Goal: Navigation & Orientation: Find specific page/section

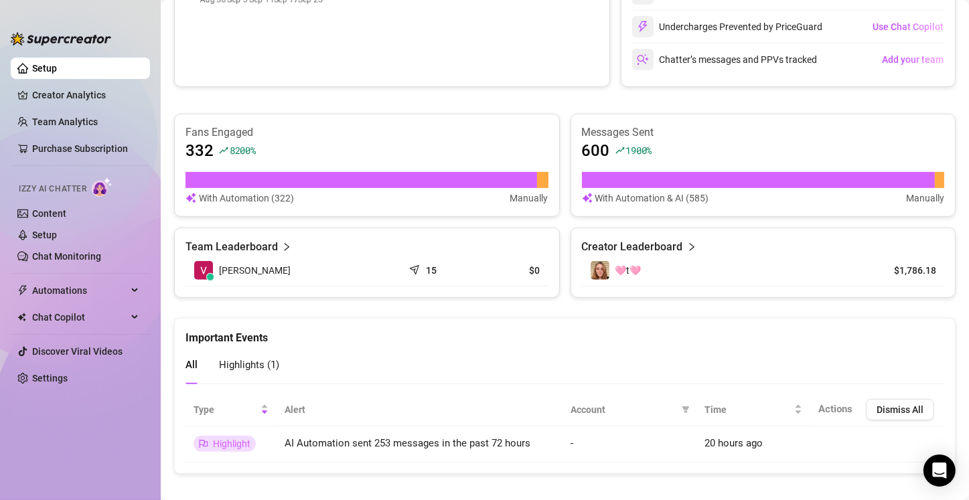
scroll to position [733, 0]
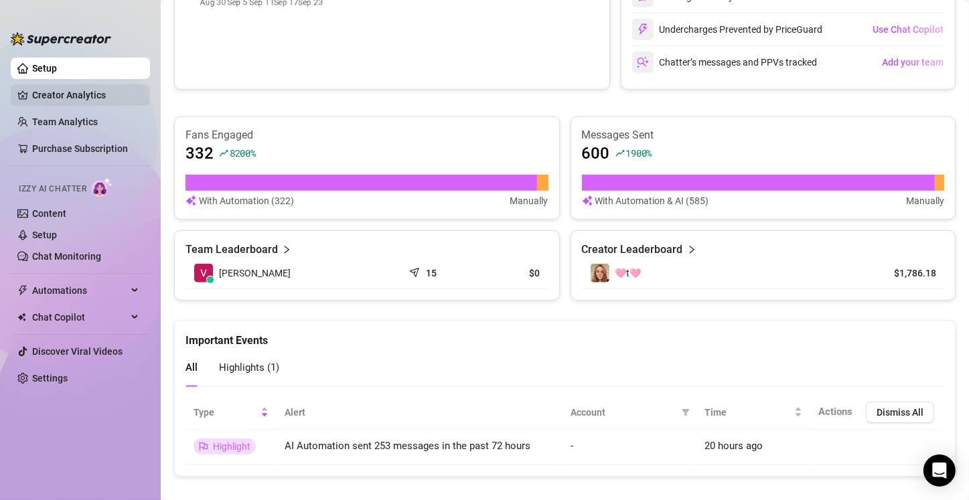
click at [88, 96] on link "Creator Analytics" at bounding box center [85, 94] width 107 height 21
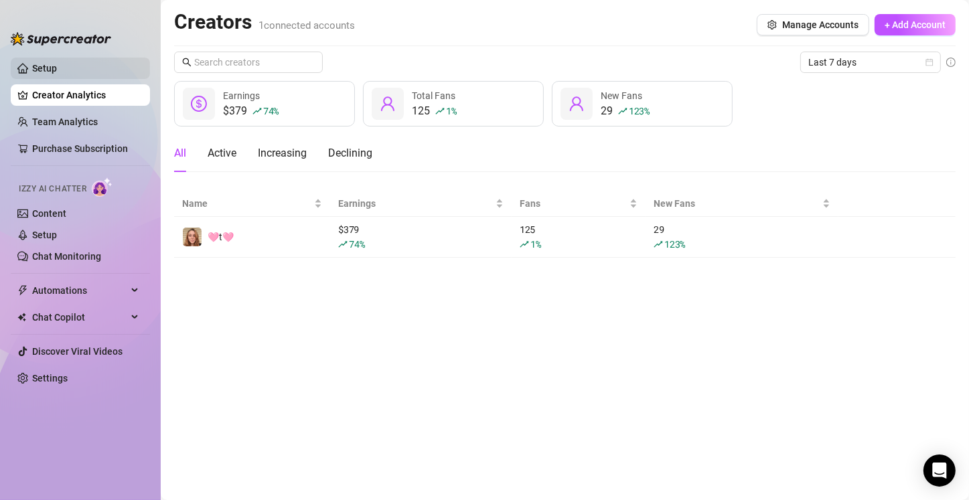
click at [57, 69] on link "Setup" at bounding box center [44, 68] width 25 height 11
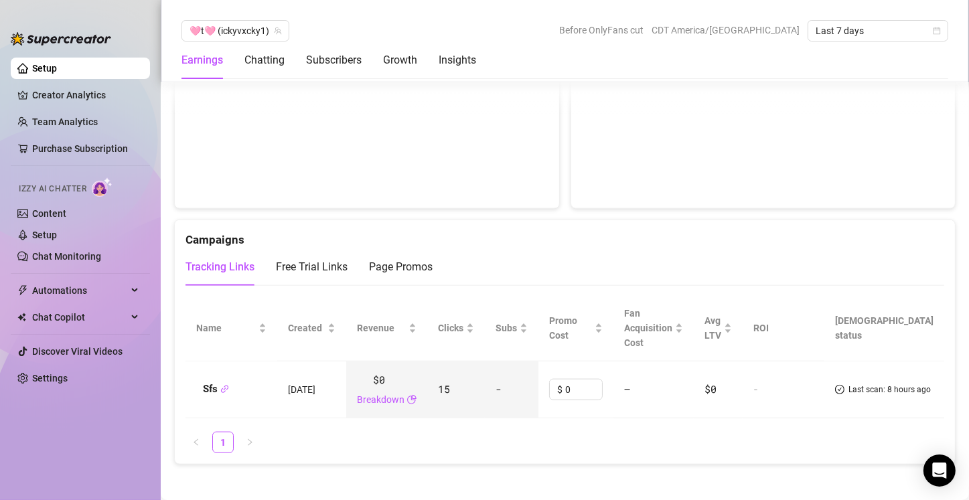
scroll to position [1386, 0]
click at [410, 258] on div "Page Promos" at bounding box center [401, 266] width 64 height 16
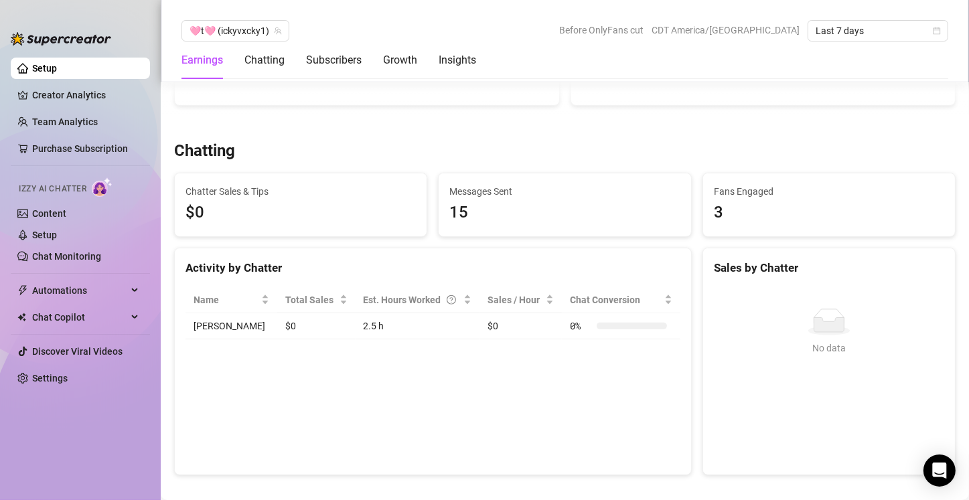
scroll to position [0, 0]
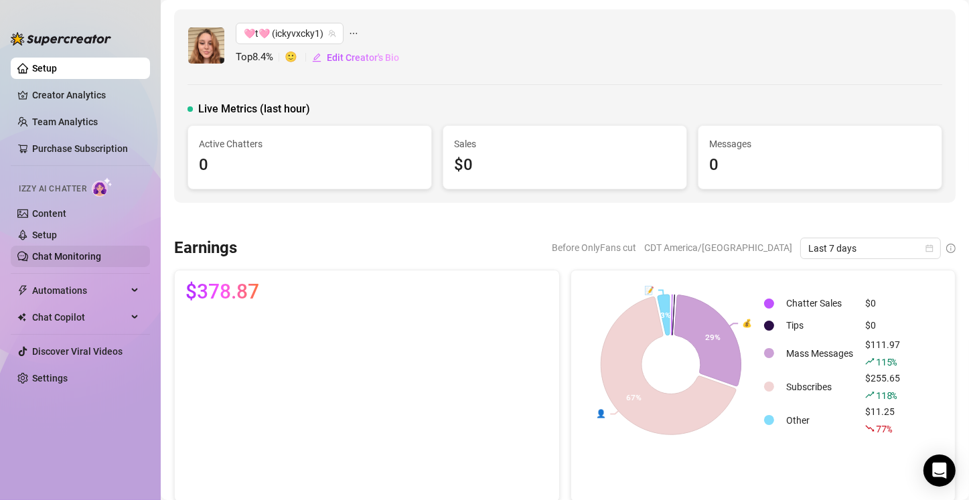
click at [46, 255] on link "Chat Monitoring" at bounding box center [66, 256] width 69 height 11
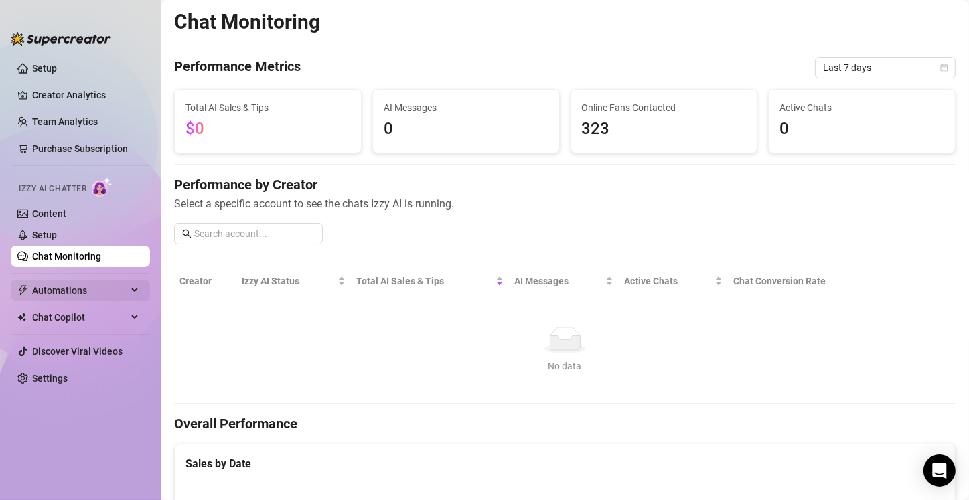
click at [129, 291] on div "Automations" at bounding box center [80, 290] width 139 height 21
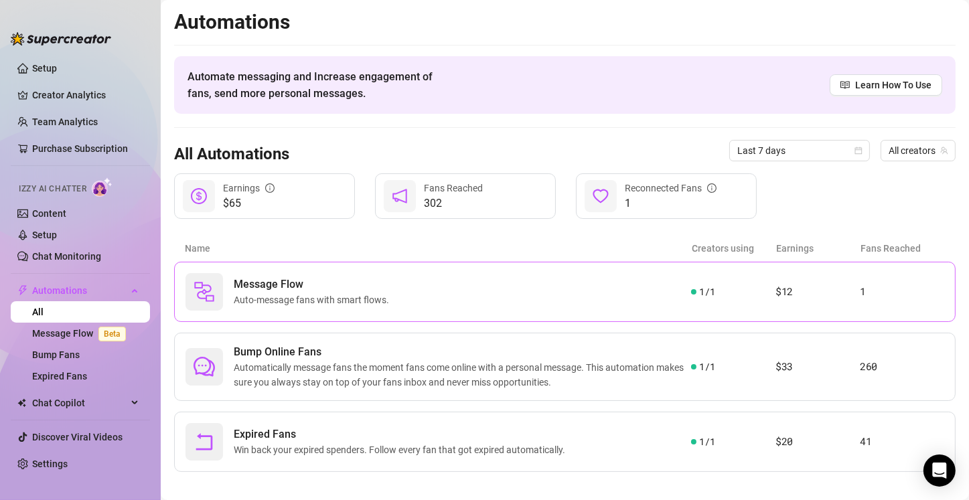
click at [480, 308] on div "Message Flow Auto-message fans with smart flows." at bounding box center [439, 292] width 506 height 38
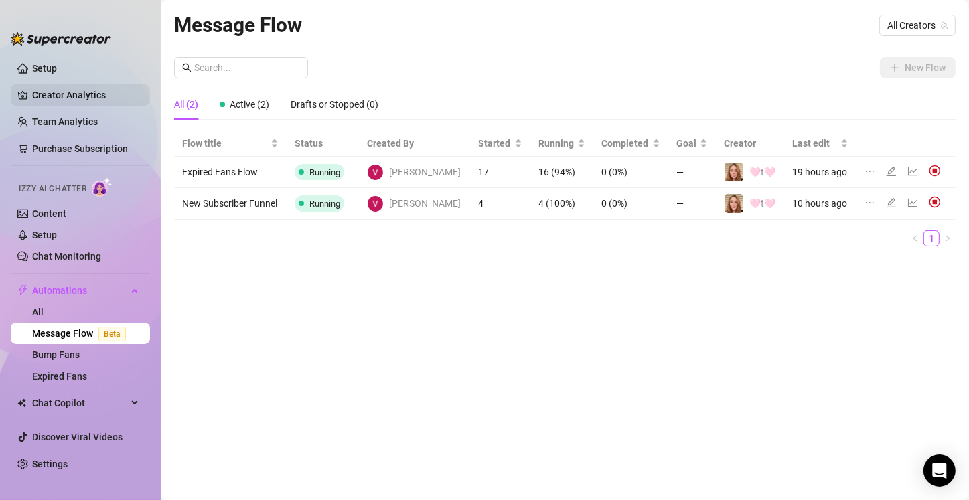
click at [86, 92] on link "Creator Analytics" at bounding box center [85, 94] width 107 height 21
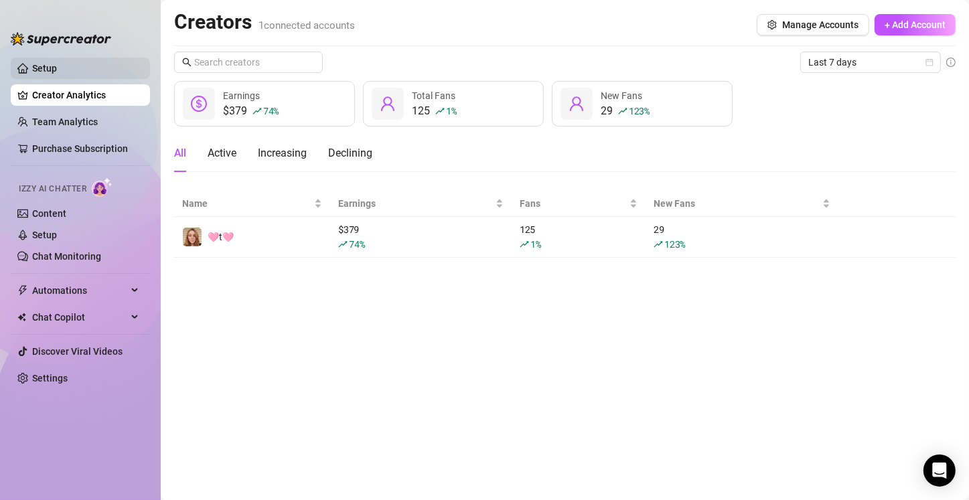
click at [55, 73] on link "Setup" at bounding box center [44, 68] width 25 height 11
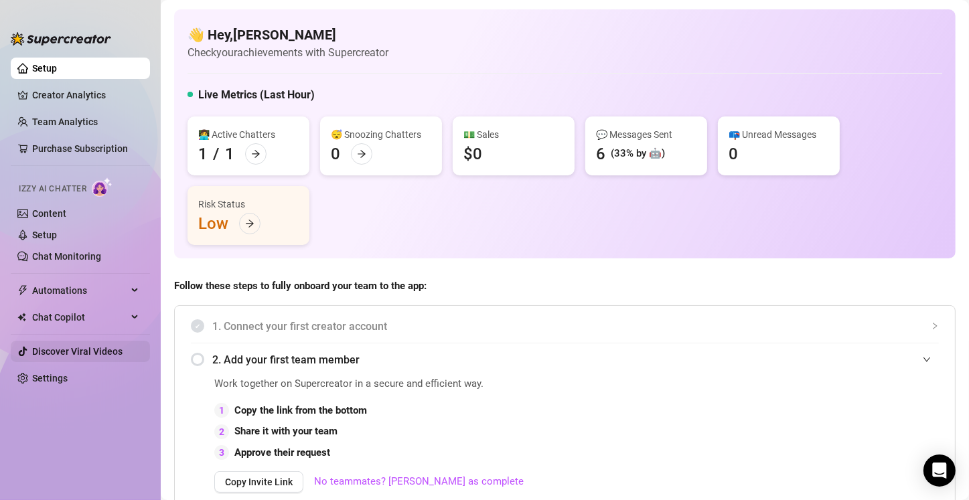
click at [80, 350] on link "Discover Viral Videos" at bounding box center [77, 351] width 90 height 11
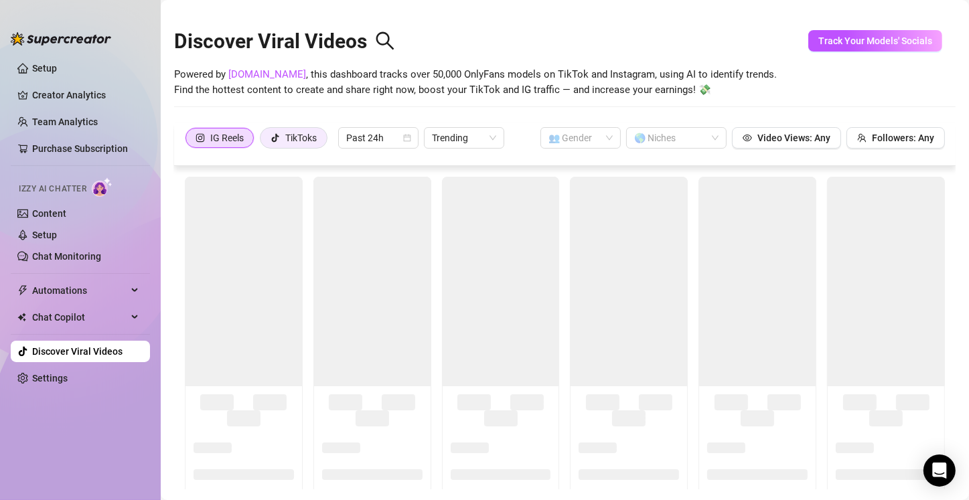
click at [286, 140] on div "TikToks" at bounding box center [300, 138] width 31 height 20
click at [264, 141] on input "TikToks" at bounding box center [264, 141] width 0 height 0
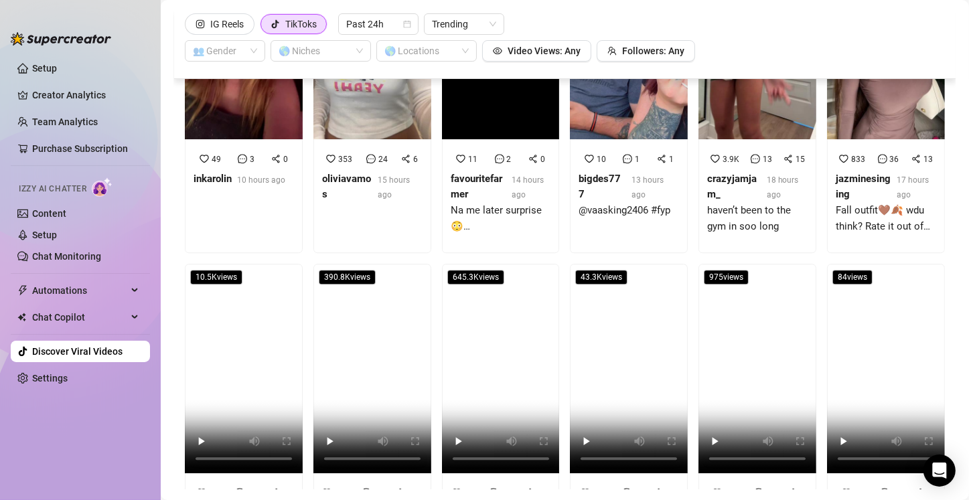
scroll to position [3524, 0]
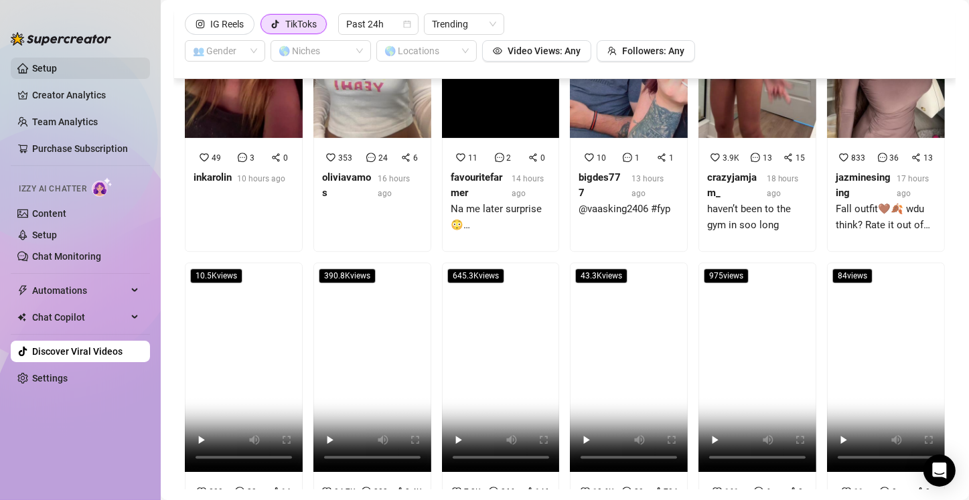
click at [57, 70] on link "Setup" at bounding box center [44, 68] width 25 height 11
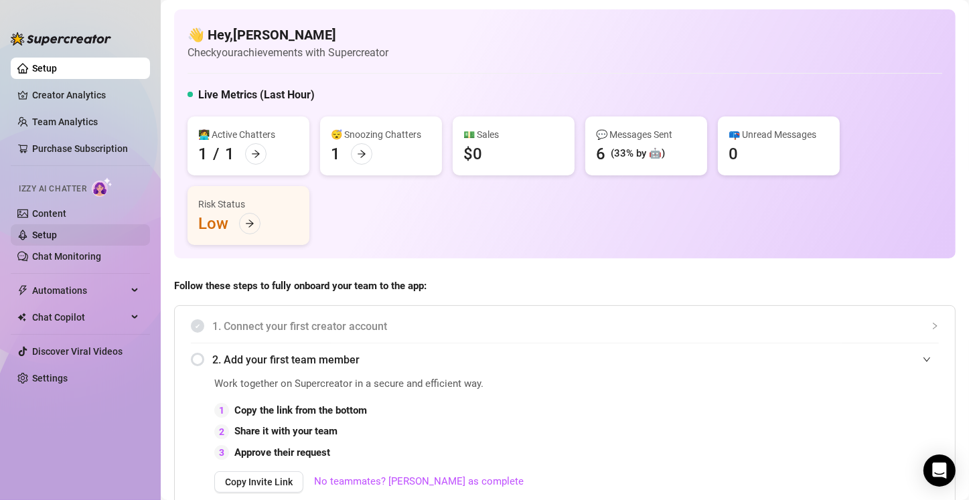
click at [57, 231] on link "Setup" at bounding box center [44, 235] width 25 height 11
